Goal: Transaction & Acquisition: Purchase product/service

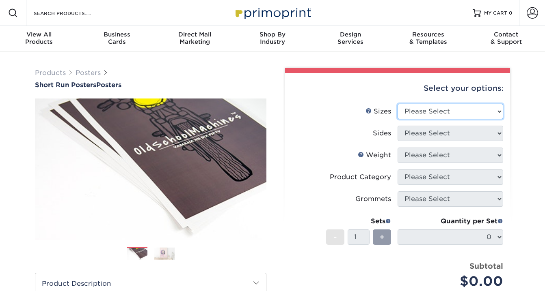
click at [495, 112] on select "Please Select 12" x 12" 12" x 15" 12" x 17" 12" x 18" 12" x 20" 12" x 24" 12" x…" at bounding box center [450, 111] width 106 height 15
select select "24.00x36.00"
click at [397, 104] on select "Please Select 12" x 12" 12" x 15" 12" x 17" 12" x 18" 12" x 20" 12" x 24" 12" x…" at bounding box center [450, 111] width 106 height 15
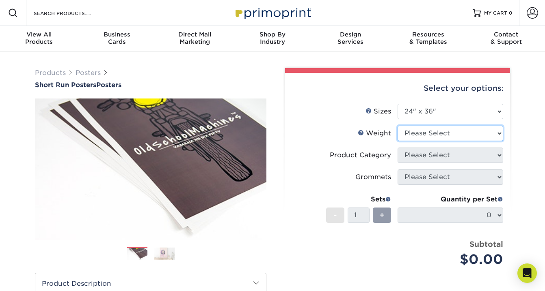
click at [463, 132] on select "Please Select 12PTC2S 8PHOTO" at bounding box center [450, 133] width 106 height 15
select select "12PTC2S"
click at [397, 126] on select "Please Select 12PTC2S 8PHOTO" at bounding box center [450, 133] width 106 height 15
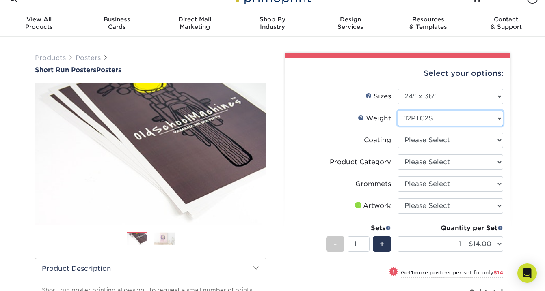
scroll to position [20, 0]
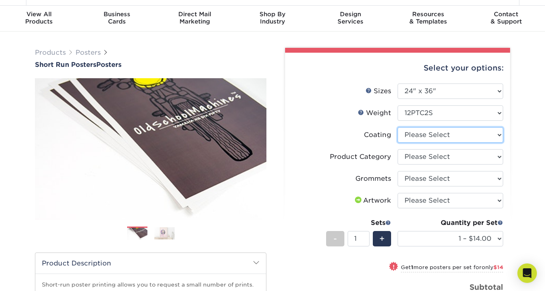
click at [469, 137] on select at bounding box center [450, 134] width 106 height 15
click at [397, 127] on select at bounding box center [450, 134] width 106 height 15
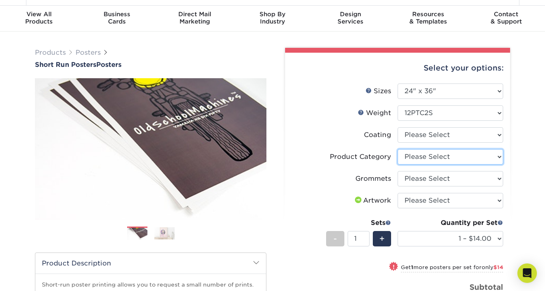
click at [463, 156] on select "Please Select Blockout Poster" at bounding box center [450, 156] width 106 height 15
click at [474, 157] on select "Please Select Blockout Poster" at bounding box center [450, 156] width 106 height 15
select select "fa4be506-53fb-4ae9-92ef-b1dd4b719e38"
click at [397, 149] on select "Please Select Blockout Poster" at bounding box center [450, 156] width 106 height 15
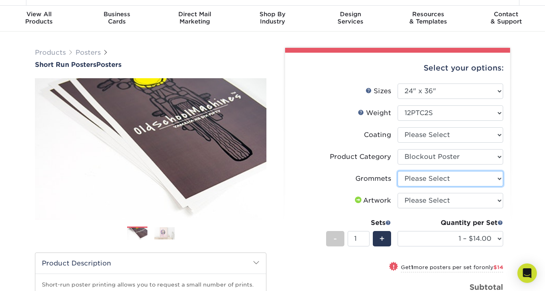
click at [453, 179] on select "Please Select No Grommets Yes, Grommet All 4 Corners Yes, Grommets Top Corners …" at bounding box center [450, 178] width 106 height 15
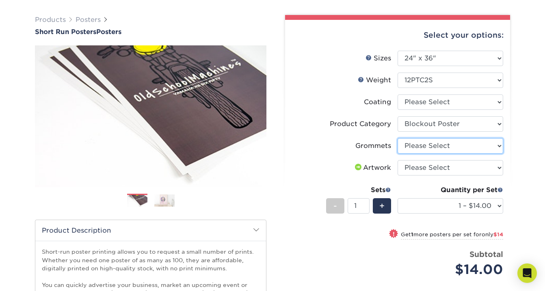
scroll to position [58, 0]
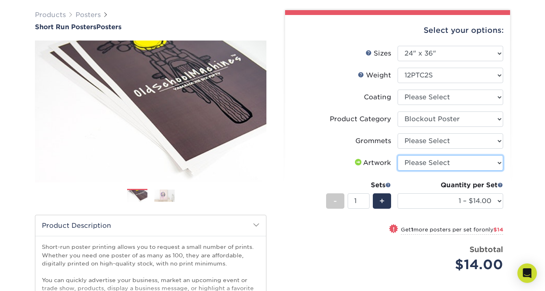
click at [439, 162] on select "Please Select I will upload files I need a design - $150" at bounding box center [450, 162] width 106 height 15
select select "upload"
click at [397, 155] on select "Please Select I will upload files I need a design - $150" at bounding box center [450, 162] width 106 height 15
